Goal: Information Seeking & Learning: Learn about a topic

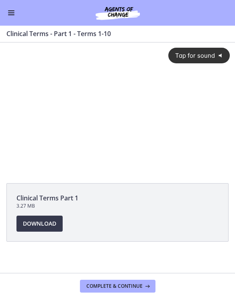
click at [191, 58] on span "Tap for sound" at bounding box center [192, 56] width 46 height 8
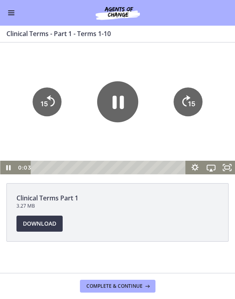
click at [185, 106] on icon "Skip ahead 15 seconds" at bounding box center [186, 100] width 8 height 11
click at [185, 106] on icon "15" at bounding box center [187, 101] width 29 height 29
click at [189, 100] on tspan "15" at bounding box center [191, 103] width 7 height 8
click at [189, 95] on icon "15" at bounding box center [188, 77] width 36 height 36
click at [186, 97] on icon "15" at bounding box center [187, 101] width 29 height 29
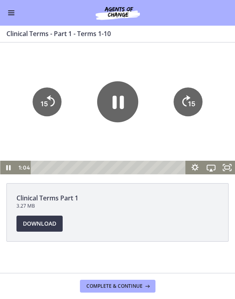
click at [186, 95] on icon "15" at bounding box center [188, 77] width 36 height 36
click at [186, 99] on icon "15" at bounding box center [187, 101] width 29 height 29
click at [184, 99] on icon "Skip ahead 15 seconds" at bounding box center [186, 100] width 8 height 11
click at [184, 95] on icon "15" at bounding box center [188, 77] width 36 height 36
click at [193, 83] on div at bounding box center [117, 109] width 235 height 132
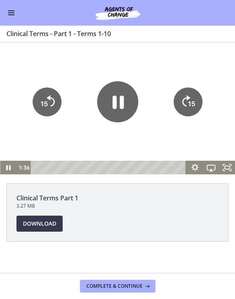
click at [193, 83] on div at bounding box center [117, 109] width 235 height 132
click at [187, 93] on icon "15" at bounding box center [187, 101] width 29 height 29
click at [187, 93] on icon "15" at bounding box center [188, 77] width 36 height 36
click at [184, 95] on icon "15" at bounding box center [188, 101] width 32 height 32
click at [183, 95] on icon "15" at bounding box center [188, 101] width 32 height 32
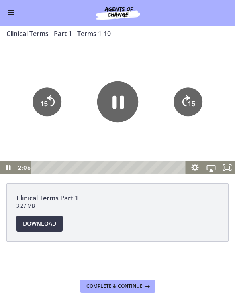
click at [185, 94] on icon "15" at bounding box center [187, 101] width 29 height 29
click at [185, 82] on icon "Skip ahead 15 seconds" at bounding box center [186, 75] width 10 height 14
click at [185, 92] on icon "15" at bounding box center [187, 101] width 29 height 29
click at [185, 92] on icon "15" at bounding box center [188, 77] width 36 height 36
click at [187, 92] on icon "15" at bounding box center [187, 101] width 29 height 29
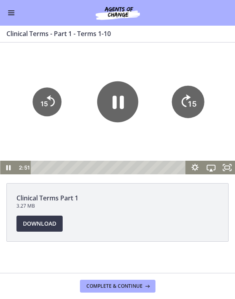
click at [187, 92] on icon "15" at bounding box center [188, 77] width 36 height 36
click at [187, 92] on icon "15" at bounding box center [188, 101] width 32 height 32
click at [186, 91] on icon "15" at bounding box center [188, 101] width 32 height 32
click at [185, 89] on icon "15" at bounding box center [187, 101] width 29 height 29
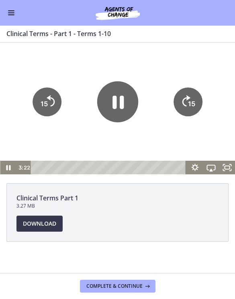
click at [185, 92] on icon "15" at bounding box center [187, 101] width 29 height 29
click at [184, 91] on icon "15" at bounding box center [188, 77] width 36 height 36
click at [188, 93] on icon "15" at bounding box center [188, 101] width 32 height 32
click at [187, 93] on icon "15" at bounding box center [188, 101] width 32 height 32
click at [187, 93] on icon "15" at bounding box center [187, 101] width 29 height 29
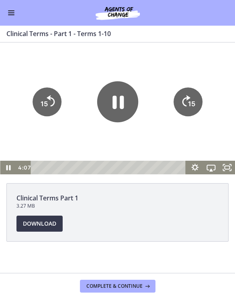
click at [187, 93] on icon "15" at bounding box center [188, 77] width 36 height 36
click at [184, 92] on icon "15" at bounding box center [187, 101] width 29 height 29
click at [184, 82] on icon "Skip ahead 15 seconds" at bounding box center [186, 75] width 10 height 14
click at [184, 92] on icon "15" at bounding box center [187, 101] width 29 height 29
click at [184, 92] on icon "15" at bounding box center [188, 77] width 36 height 36
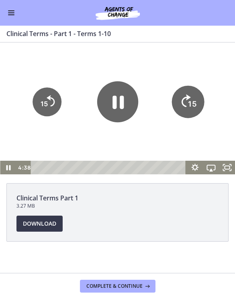
click at [184, 93] on icon "15" at bounding box center [188, 101] width 32 height 32
click at [183, 93] on icon "15" at bounding box center [188, 101] width 32 height 32
click at [185, 94] on icon "15" at bounding box center [187, 101] width 29 height 29
click at [185, 94] on icon "15" at bounding box center [188, 77] width 36 height 36
click at [187, 93] on icon "15" at bounding box center [187, 101] width 29 height 29
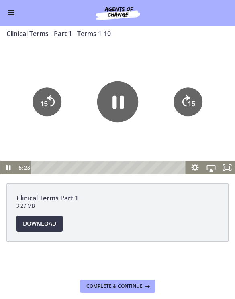
click at [187, 93] on icon "15" at bounding box center [188, 77] width 36 height 36
click at [185, 94] on icon "15" at bounding box center [187, 101] width 29 height 29
click at [185, 94] on icon "15" at bounding box center [188, 77] width 36 height 36
click at [188, 93] on icon "15" at bounding box center [187, 101] width 29 height 29
click at [187, 93] on icon "15" at bounding box center [188, 77] width 36 height 36
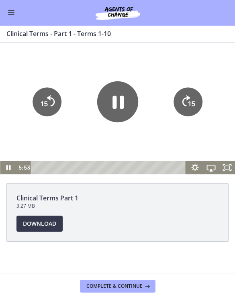
click at [187, 93] on icon "15" at bounding box center [187, 101] width 29 height 29
click at [188, 84] on text "15" at bounding box center [192, 79] width 9 height 10
click at [188, 91] on icon "15" at bounding box center [187, 101] width 29 height 29
click at [185, 91] on icon "15" at bounding box center [188, 77] width 36 height 36
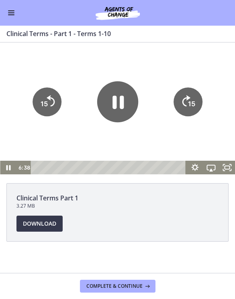
click at [185, 91] on icon "15" at bounding box center [187, 101] width 29 height 29
click at [191, 94] on icon "15" at bounding box center [188, 77] width 36 height 36
click at [186, 91] on icon "15" at bounding box center [187, 101] width 29 height 29
click at [185, 82] on icon "Skip ahead 15 seconds" at bounding box center [186, 75] width 10 height 14
click at [189, 97] on icon "15" at bounding box center [187, 101] width 29 height 29
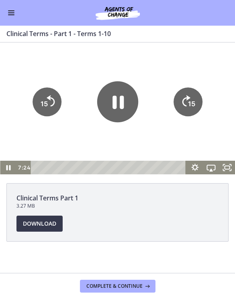
click at [188, 97] on icon "15" at bounding box center [187, 101] width 29 height 29
click at [186, 92] on icon "15" at bounding box center [187, 101] width 29 height 29
click at [184, 93] on icon "15" at bounding box center [187, 101] width 29 height 29
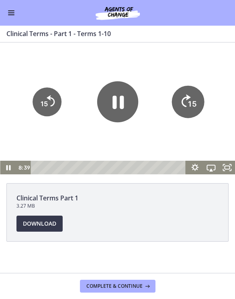
click at [185, 91] on icon "15" at bounding box center [188, 77] width 36 height 36
click at [185, 89] on icon "15" at bounding box center [187, 101] width 29 height 29
click at [191, 99] on icon "15" at bounding box center [187, 101] width 29 height 29
click at [190, 108] on tspan "15" at bounding box center [191, 103] width 7 height 8
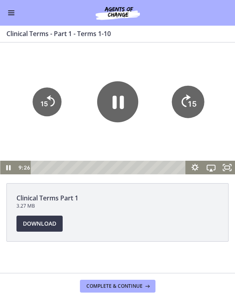
click at [190, 108] on icon "15" at bounding box center [188, 101] width 32 height 32
click at [191, 99] on tspan "15" at bounding box center [192, 103] width 8 height 9
click at [191, 99] on icon "15" at bounding box center [187, 101] width 29 height 29
click at [194, 84] on tspan "15" at bounding box center [192, 79] width 9 height 10
click at [193, 97] on icon "15" at bounding box center [188, 101] width 32 height 32
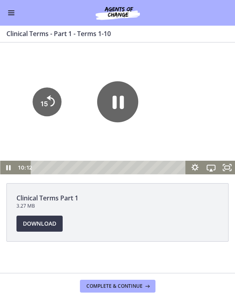
click at [191, 84] on tspan "15" at bounding box center [192, 79] width 9 height 10
click at [191, 95] on icon "15" at bounding box center [187, 101] width 29 height 29
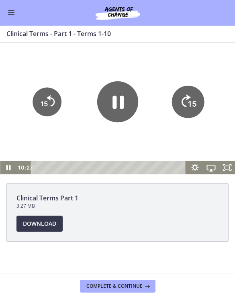
click at [192, 98] on icon "15" at bounding box center [188, 101] width 32 height 32
click at [192, 99] on tspan "15" at bounding box center [192, 103] width 8 height 9
click at [192, 100] on icon "15" at bounding box center [187, 101] width 29 height 29
click at [192, 99] on icon "15" at bounding box center [188, 101] width 32 height 32
click at [193, 95] on icon "15" at bounding box center [187, 101] width 29 height 29
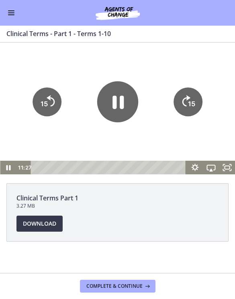
click at [192, 95] on icon "15" at bounding box center [187, 101] width 29 height 29
click at [193, 104] on tspan "15" at bounding box center [191, 103] width 7 height 8
click at [193, 104] on icon "15" at bounding box center [187, 101] width 29 height 29
click at [192, 98] on icon "15" at bounding box center [187, 101] width 29 height 29
click at [192, 84] on tspan "15" at bounding box center [192, 79] width 9 height 10
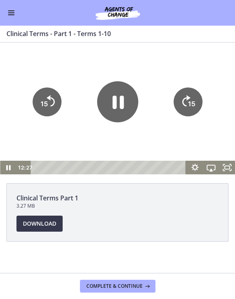
click at [193, 98] on icon "15" at bounding box center [187, 101] width 29 height 29
click at [193, 99] on tspan "15" at bounding box center [191, 103] width 7 height 8
click at [191, 98] on icon "15" at bounding box center [187, 101] width 29 height 29
click at [191, 97] on icon "15" at bounding box center [188, 101] width 32 height 32
click at [191, 97] on icon "15" at bounding box center [187, 101] width 29 height 29
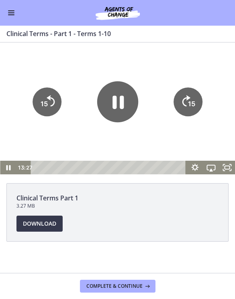
click at [191, 84] on tspan "15" at bounding box center [192, 79] width 9 height 10
click at [191, 97] on icon "15" at bounding box center [187, 101] width 29 height 29
click at [192, 120] on icon "15" at bounding box center [188, 127] width 14 height 14
click at [192, 98] on icon "15" at bounding box center [187, 101] width 29 height 29
click at [193, 104] on tspan "15" at bounding box center [191, 103] width 7 height 8
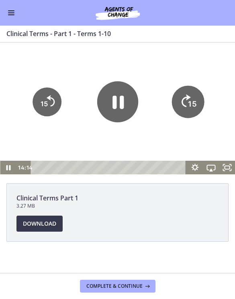
click at [193, 104] on icon "15" at bounding box center [188, 101] width 32 height 32
click at [191, 101] on tspan "15" at bounding box center [191, 103] width 7 height 8
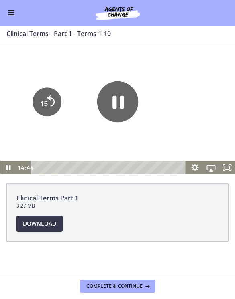
click at [191, 120] on icon "15" at bounding box center [188, 127] width 14 height 14
click at [192, 101] on icon "15" at bounding box center [187, 101] width 29 height 29
click at [192, 95] on icon "15" at bounding box center [188, 77] width 36 height 36
click at [191, 104] on tspan "15" at bounding box center [191, 103] width 7 height 8
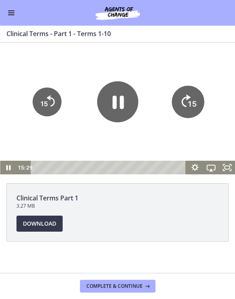
click at [191, 104] on icon "15" at bounding box center [188, 101] width 32 height 32
click at [192, 103] on tspan "15" at bounding box center [191, 103] width 7 height 8
click at [193, 103] on tspan "15" at bounding box center [192, 103] width 8 height 9
click at [191, 102] on tspan "15" at bounding box center [191, 103] width 7 height 8
click at [191, 101] on icon "15" at bounding box center [187, 101] width 29 height 29
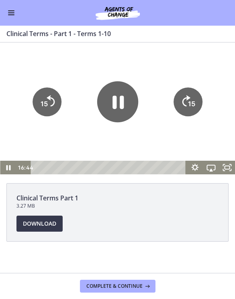
click at [192, 104] on icon "15" at bounding box center [187, 101] width 29 height 29
click at [193, 102] on tspan "15" at bounding box center [191, 103] width 7 height 8
click at [193, 102] on icon "15" at bounding box center [187, 101] width 29 height 29
click at [192, 102] on icon "15" at bounding box center [187, 101] width 29 height 29
click at [192, 84] on tspan "15" at bounding box center [192, 79] width 9 height 10
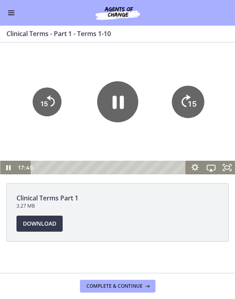
click at [191, 102] on icon "15" at bounding box center [188, 101] width 32 height 32
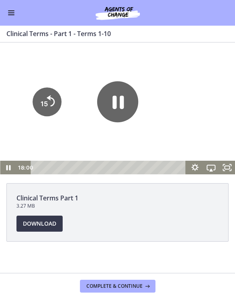
click at [191, 120] on icon "15" at bounding box center [188, 127] width 14 height 14
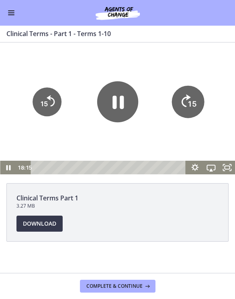
click at [191, 101] on icon "15" at bounding box center [188, 101] width 32 height 32
click at [191, 101] on tspan "15" at bounding box center [192, 103] width 8 height 9
click at [191, 102] on tspan "15" at bounding box center [191, 103] width 7 height 8
click at [191, 101] on icon "15" at bounding box center [188, 101] width 32 height 32
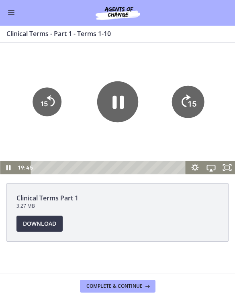
click at [191, 101] on icon "15" at bounding box center [188, 101] width 32 height 32
click at [192, 101] on tspan "15" at bounding box center [191, 103] width 7 height 8
click at [192, 99] on icon "15" at bounding box center [187, 101] width 29 height 29
click at [192, 84] on tspan "15" at bounding box center [192, 79] width 9 height 10
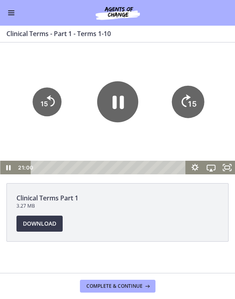
click at [192, 99] on icon "15" at bounding box center [188, 101] width 32 height 32
click at [193, 98] on icon "15" at bounding box center [188, 101] width 32 height 32
click at [193, 98] on icon "15" at bounding box center [187, 101] width 29 height 29
click at [193, 84] on tspan "15" at bounding box center [192, 79] width 9 height 10
click at [193, 98] on icon "15" at bounding box center [188, 101] width 32 height 32
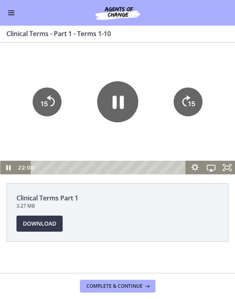
click at [193, 98] on icon "15" at bounding box center [187, 101] width 29 height 29
click at [192, 98] on icon "15" at bounding box center [188, 101] width 32 height 32
click at [191, 100] on icon "15" at bounding box center [188, 101] width 32 height 32
click at [191, 99] on icon "15" at bounding box center [188, 101] width 32 height 32
click at [191, 101] on tspan "15" at bounding box center [191, 103] width 7 height 8
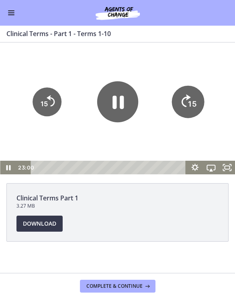
click at [191, 101] on icon "15" at bounding box center [188, 101] width 32 height 32
click at [191, 101] on icon "15" at bounding box center [187, 101] width 29 height 29
click at [191, 100] on icon "15" at bounding box center [188, 101] width 32 height 32
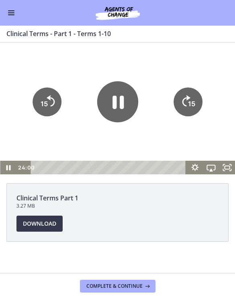
click at [191, 100] on icon "15" at bounding box center [187, 101] width 29 height 29
click at [191, 100] on icon "15" at bounding box center [188, 101] width 32 height 32
click at [192, 95] on icon "15" at bounding box center [188, 77] width 36 height 36
click at [192, 100] on icon "15" at bounding box center [188, 101] width 32 height 32
click at [191, 101] on icon "15" at bounding box center [187, 101] width 29 height 29
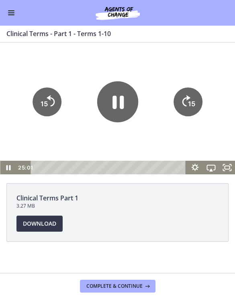
click at [191, 101] on icon "15" at bounding box center [187, 101] width 29 height 29
click at [189, 104] on icon "Skip ahead 15 seconds" at bounding box center [185, 100] width 9 height 12
click at [190, 120] on icon "15" at bounding box center [188, 127] width 14 height 14
click at [190, 84] on tspan "15" at bounding box center [192, 79] width 9 height 10
click at [190, 102] on text "15" at bounding box center [192, 103] width 8 height 9
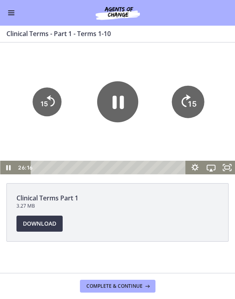
click at [190, 101] on icon "Skip ahead 15 seconds" at bounding box center [185, 100] width 9 height 12
click at [187, 104] on icon "15" at bounding box center [187, 101] width 29 height 29
click at [191, 104] on tspan "15" at bounding box center [191, 103] width 7 height 8
click at [191, 104] on icon "15" at bounding box center [187, 101] width 29 height 29
click at [190, 95] on icon "15" at bounding box center [188, 77] width 36 height 36
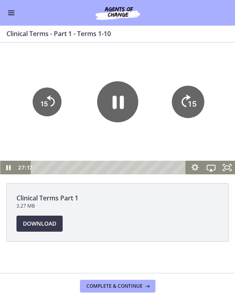
click at [190, 103] on icon "Skip ahead 15 seconds" at bounding box center [185, 100] width 9 height 12
click at [191, 103] on icon "15" at bounding box center [187, 101] width 29 height 29
click at [192, 101] on tspan "15" at bounding box center [191, 103] width 7 height 8
click at [191, 101] on icon "15" at bounding box center [188, 101] width 32 height 32
click at [192, 101] on icon "15" at bounding box center [187, 101] width 29 height 29
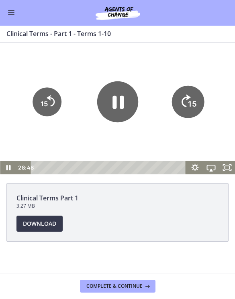
click at [194, 99] on icon "15" at bounding box center [188, 101] width 32 height 32
click at [109, 106] on icon "Pause" at bounding box center [117, 101] width 41 height 41
click at [69, 65] on div at bounding box center [117, 109] width 235 height 132
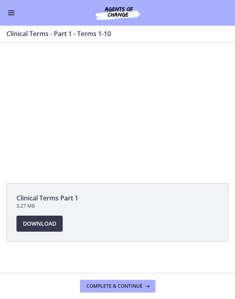
click at [129, 104] on div at bounding box center [117, 109] width 235 height 132
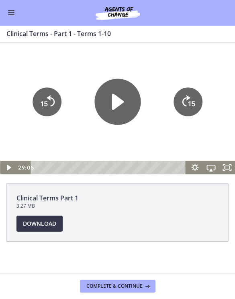
click at [129, 103] on icon "Play Video" at bounding box center [117, 102] width 46 height 46
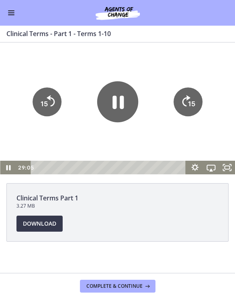
click at [80, 136] on div at bounding box center [117, 109] width 235 height 132
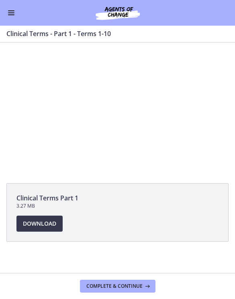
click at [117, 104] on div at bounding box center [117, 109] width 235 height 132
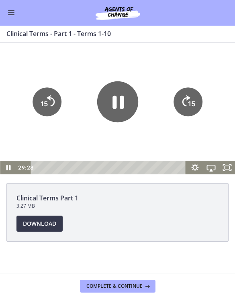
click at [119, 102] on icon "Pause" at bounding box center [117, 101] width 41 height 41
click at [124, 103] on icon "Play Video" at bounding box center [117, 101] width 41 height 41
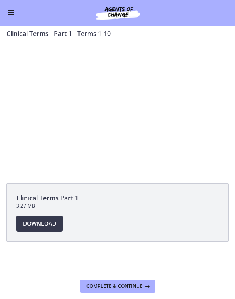
click at [157, 110] on div at bounding box center [117, 109] width 235 height 132
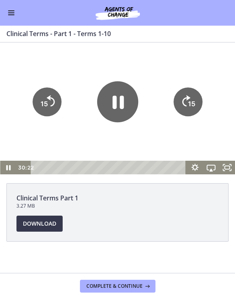
click at [191, 109] on icon "15" at bounding box center [187, 101] width 29 height 29
click at [161, 137] on div at bounding box center [117, 109] width 235 height 132
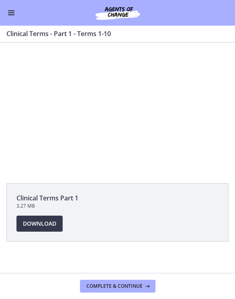
click at [191, 94] on div at bounding box center [117, 109] width 235 height 132
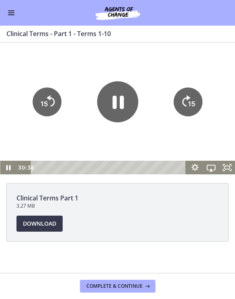
click at [192, 104] on tspan "15" at bounding box center [191, 103] width 7 height 8
click at [191, 102] on tspan "15" at bounding box center [191, 103] width 7 height 8
click at [165, 140] on div at bounding box center [117, 109] width 235 height 132
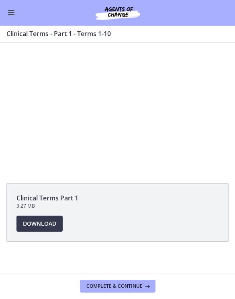
click at [126, 284] on span "Complete & continue" at bounding box center [114, 286] width 56 height 6
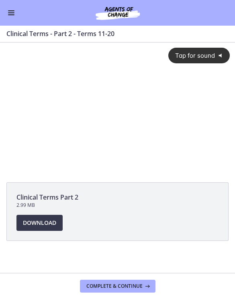
click at [207, 53] on span "Tap for sound" at bounding box center [192, 56] width 46 height 8
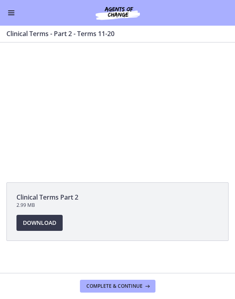
click at [105, 107] on div at bounding box center [117, 108] width 235 height 131
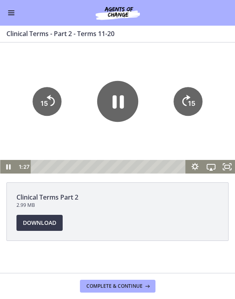
click at [110, 99] on icon "Pause" at bounding box center [117, 101] width 41 height 41
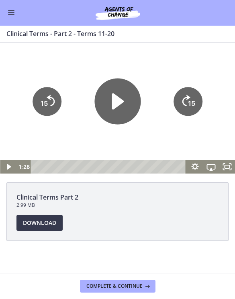
click at [115, 100] on icon "Play Video" at bounding box center [118, 101] width 12 height 16
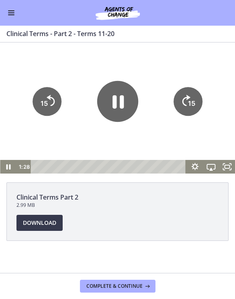
click at [158, 61] on div at bounding box center [117, 108] width 235 height 131
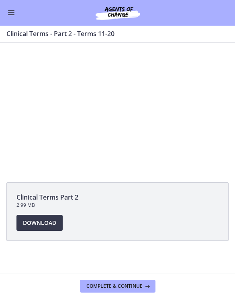
click at [107, 109] on div at bounding box center [117, 108] width 235 height 131
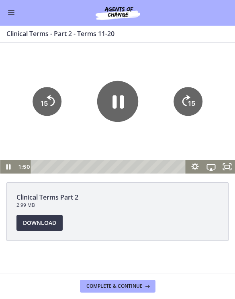
click at [122, 100] on icon "Pause" at bounding box center [117, 101] width 11 height 13
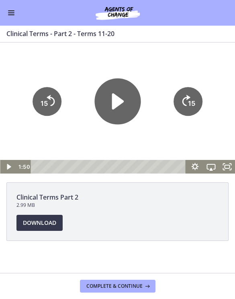
click at [112, 107] on icon "Play Video" at bounding box center [118, 101] width 12 height 16
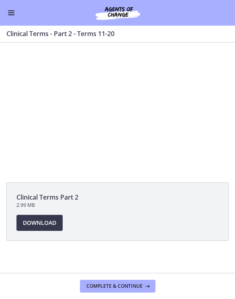
click at [120, 108] on div at bounding box center [117, 108] width 235 height 131
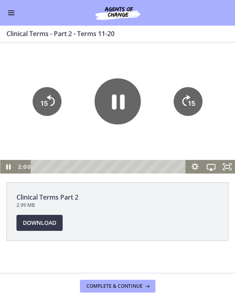
click at [120, 99] on icon "Pause" at bounding box center [118, 101] width 13 height 15
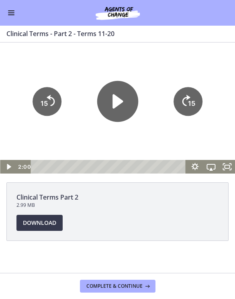
click at [118, 94] on icon "Play Video" at bounding box center [117, 101] width 41 height 41
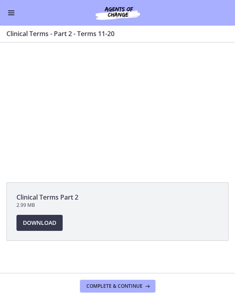
click at [151, 114] on div at bounding box center [117, 108] width 235 height 131
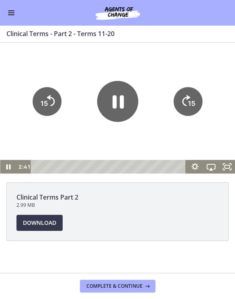
click at [191, 93] on icon "15" at bounding box center [187, 101] width 29 height 29
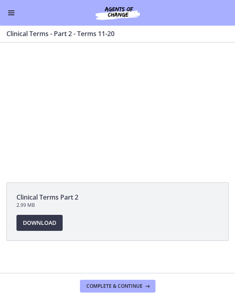
click at [135, 101] on div at bounding box center [117, 108] width 235 height 131
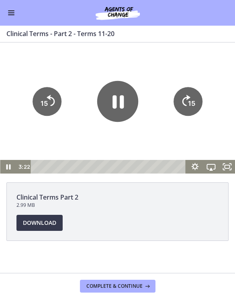
click at [128, 96] on icon "Pause" at bounding box center [117, 101] width 41 height 41
click at [117, 102] on icon "Play Video" at bounding box center [117, 101] width 10 height 14
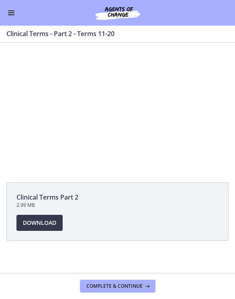
click at [127, 96] on div at bounding box center [117, 108] width 235 height 131
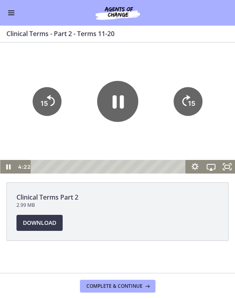
click at [119, 97] on icon "Pause" at bounding box center [117, 101] width 41 height 41
click at [106, 107] on icon "Play Video" at bounding box center [117, 101] width 41 height 41
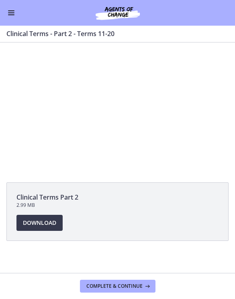
click at [158, 112] on div at bounding box center [117, 108] width 235 height 131
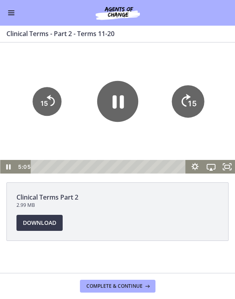
click at [186, 96] on icon "15" at bounding box center [188, 101] width 32 height 32
click at [191, 94] on icon "15" at bounding box center [187, 101] width 29 height 29
click at [185, 105] on icon "15" at bounding box center [187, 101] width 29 height 29
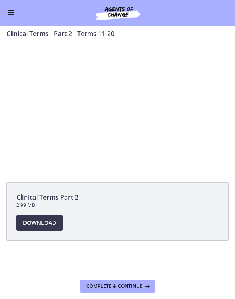
click at [149, 132] on div at bounding box center [117, 108] width 235 height 131
click at [144, 136] on div at bounding box center [117, 108] width 235 height 131
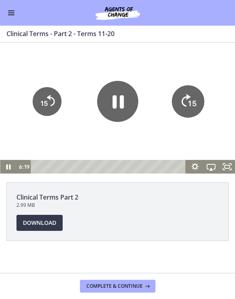
click at [186, 105] on icon "Skip ahead 15 seconds" at bounding box center [185, 100] width 9 height 12
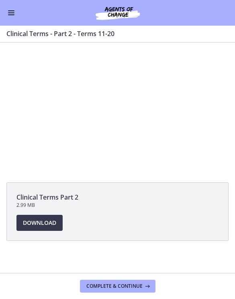
click at [109, 110] on div at bounding box center [117, 108] width 235 height 131
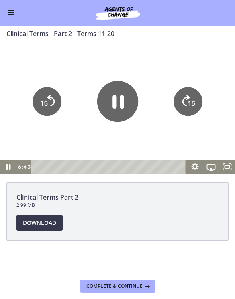
click at [116, 104] on icon "Pause" at bounding box center [117, 101] width 11 height 13
click at [118, 96] on icon "Play Video" at bounding box center [117, 101] width 41 height 41
click at [79, 130] on div at bounding box center [117, 108] width 235 height 131
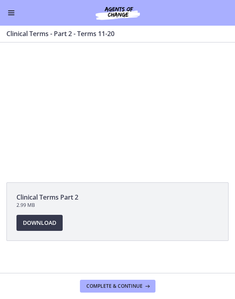
click at [119, 115] on div at bounding box center [117, 108] width 235 height 131
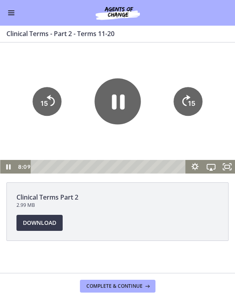
click at [115, 105] on icon "Pause" at bounding box center [118, 101] width 13 height 15
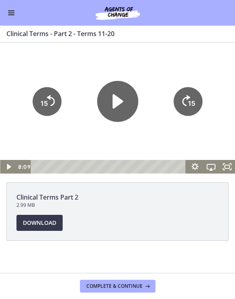
click at [132, 55] on div at bounding box center [117, 108] width 235 height 131
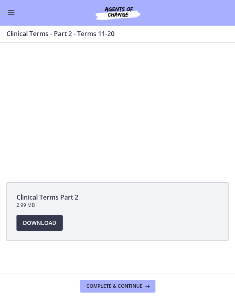
click at [116, 91] on div at bounding box center [117, 108] width 235 height 131
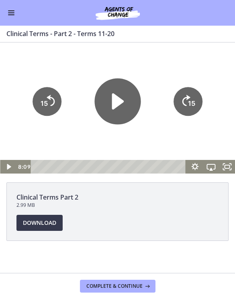
click at [134, 92] on icon "Play Video" at bounding box center [117, 101] width 46 height 46
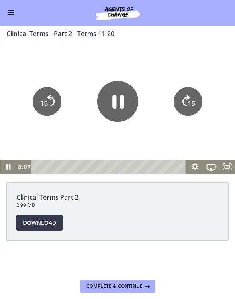
click at [82, 134] on div at bounding box center [117, 108] width 235 height 131
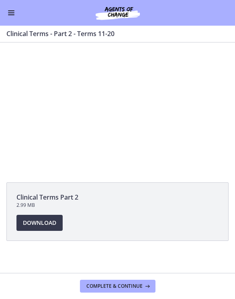
click at [110, 114] on div at bounding box center [117, 108] width 235 height 131
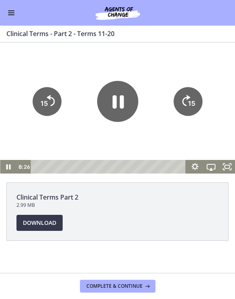
click at [88, 139] on div at bounding box center [117, 108] width 235 height 131
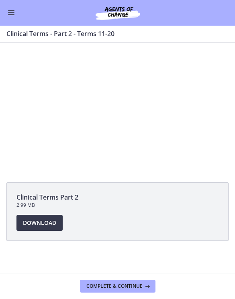
click at [135, 96] on div at bounding box center [117, 108] width 235 height 131
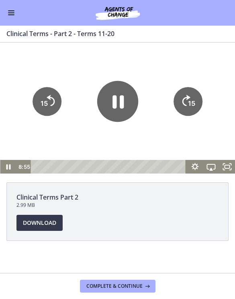
click at [122, 96] on icon "Pause" at bounding box center [117, 101] width 11 height 13
click at [122, 102] on icon "Play Video" at bounding box center [117, 101] width 10 height 14
click at [121, 97] on icon "Pause" at bounding box center [117, 101] width 11 height 13
click at [116, 105] on icon "Play Video" at bounding box center [117, 101] width 10 height 14
click at [74, 64] on div at bounding box center [117, 108] width 235 height 131
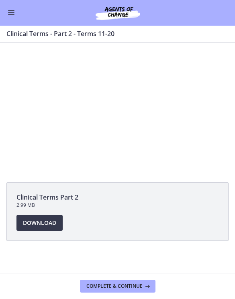
click at [129, 85] on div at bounding box center [117, 108] width 235 height 131
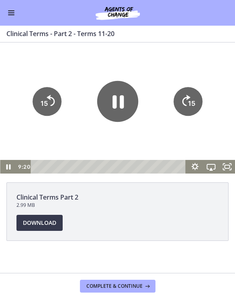
click at [124, 97] on icon "Pause" at bounding box center [117, 101] width 41 height 41
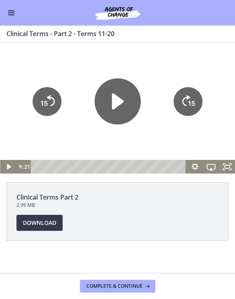
click at [118, 94] on icon "Play Video" at bounding box center [117, 101] width 46 height 46
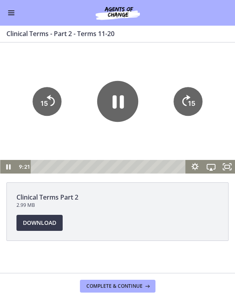
click at [77, 67] on div at bounding box center [117, 108] width 235 height 131
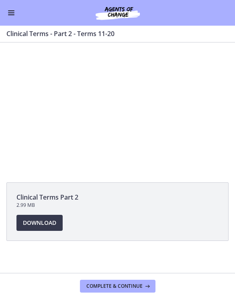
click at [113, 101] on div at bounding box center [117, 108] width 235 height 131
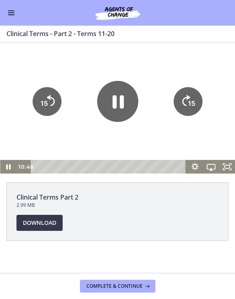
click at [112, 98] on icon "Pause" at bounding box center [117, 101] width 11 height 13
click at [121, 100] on icon "Play Video" at bounding box center [117, 101] width 10 height 14
click at [118, 102] on icon "Play Video" at bounding box center [117, 101] width 10 height 14
click at [118, 102] on icon "Play Video" at bounding box center [117, 101] width 41 height 41
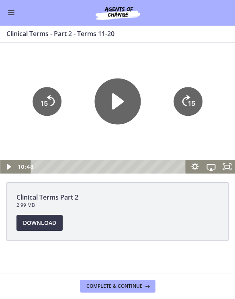
click at [121, 103] on icon "Play Video" at bounding box center [118, 101] width 12 height 16
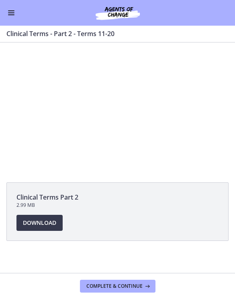
click at [117, 108] on div at bounding box center [117, 108] width 235 height 131
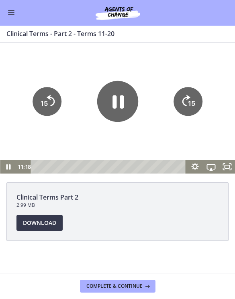
click at [117, 107] on icon "Pause" at bounding box center [117, 101] width 41 height 41
